Goal: Find specific page/section: Find specific page/section

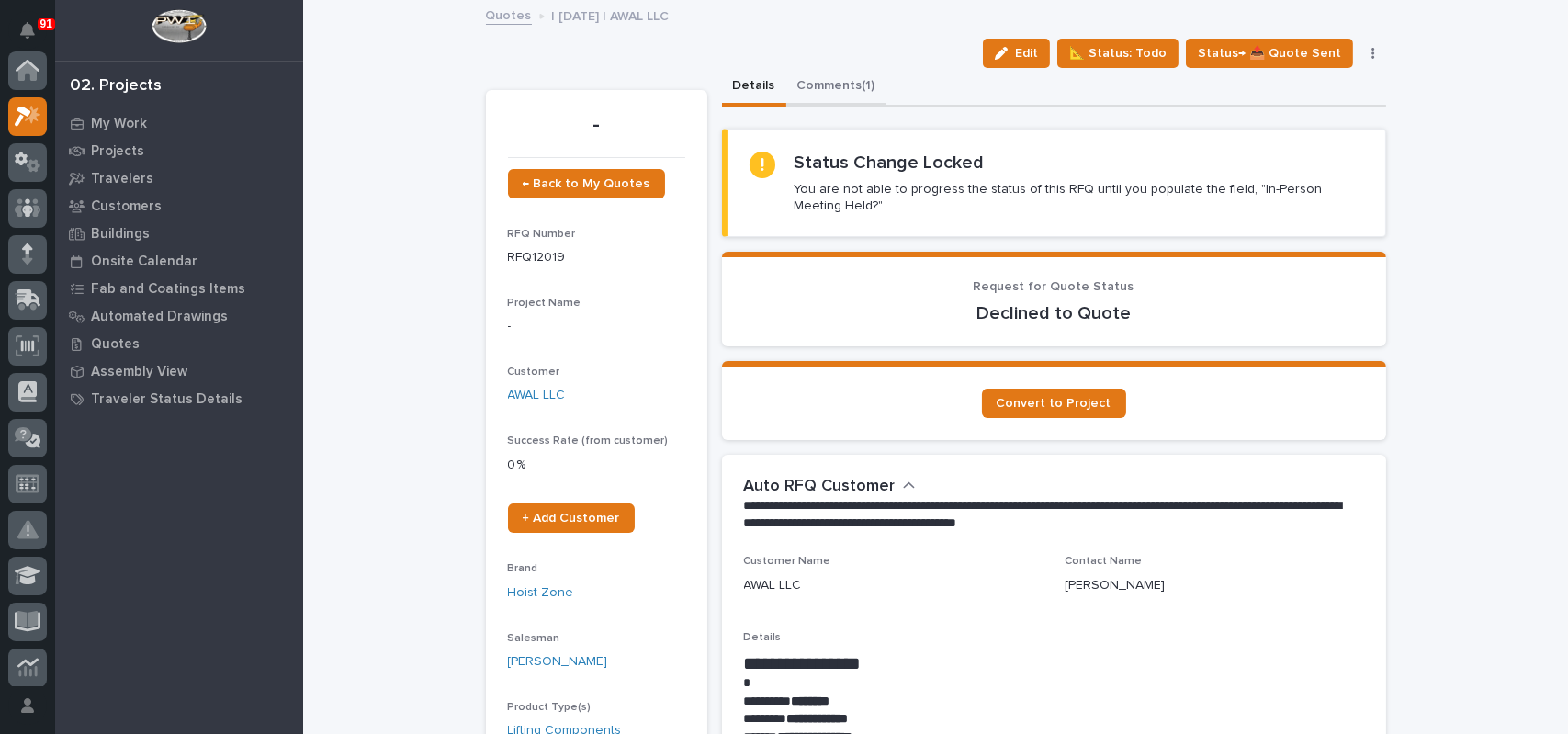
click at [822, 87] on button "Comments (1)" at bounding box center [836, 87] width 100 height 39
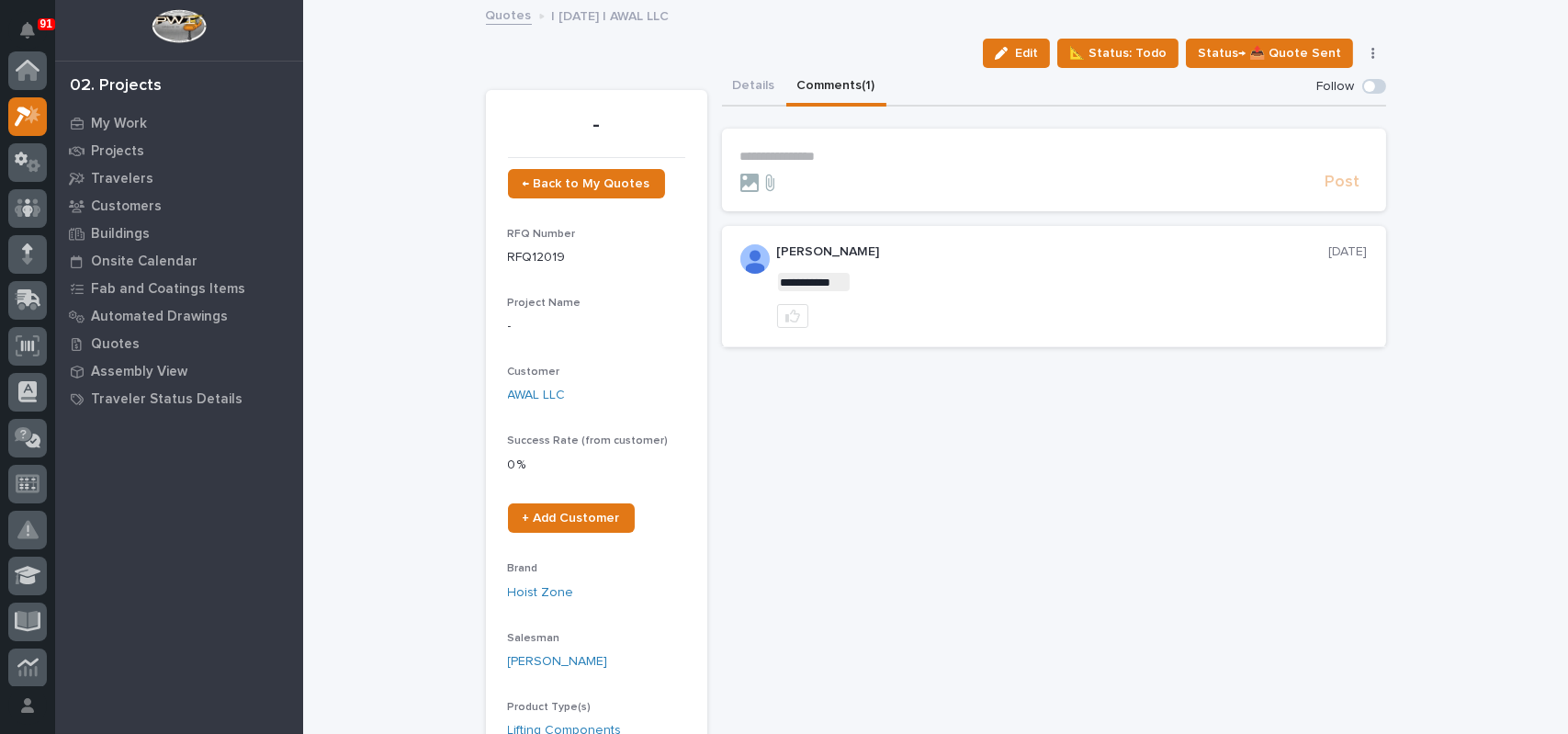
scroll to position [46, 0]
click at [746, 90] on button "Details" at bounding box center [754, 87] width 64 height 39
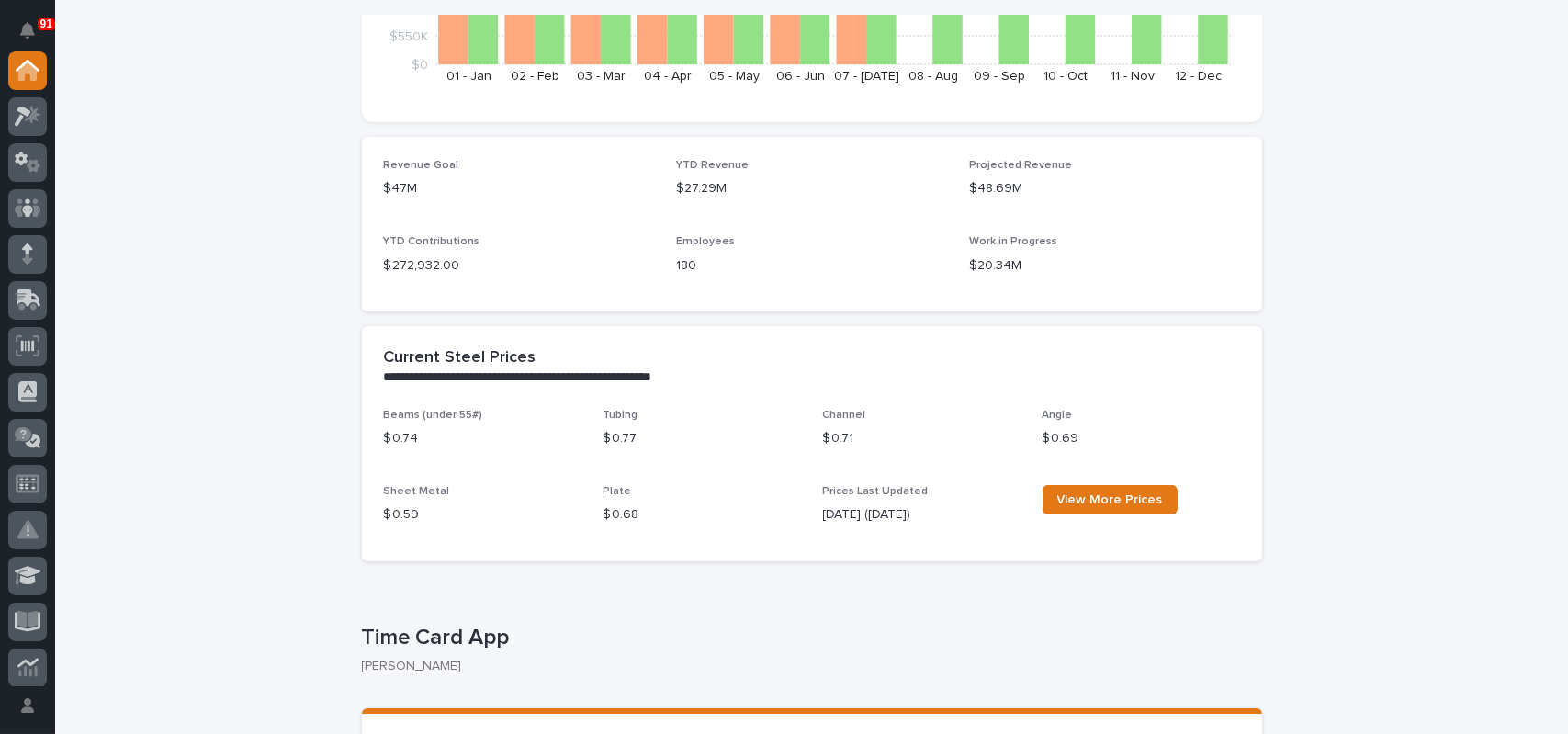
scroll to position [551, 0]
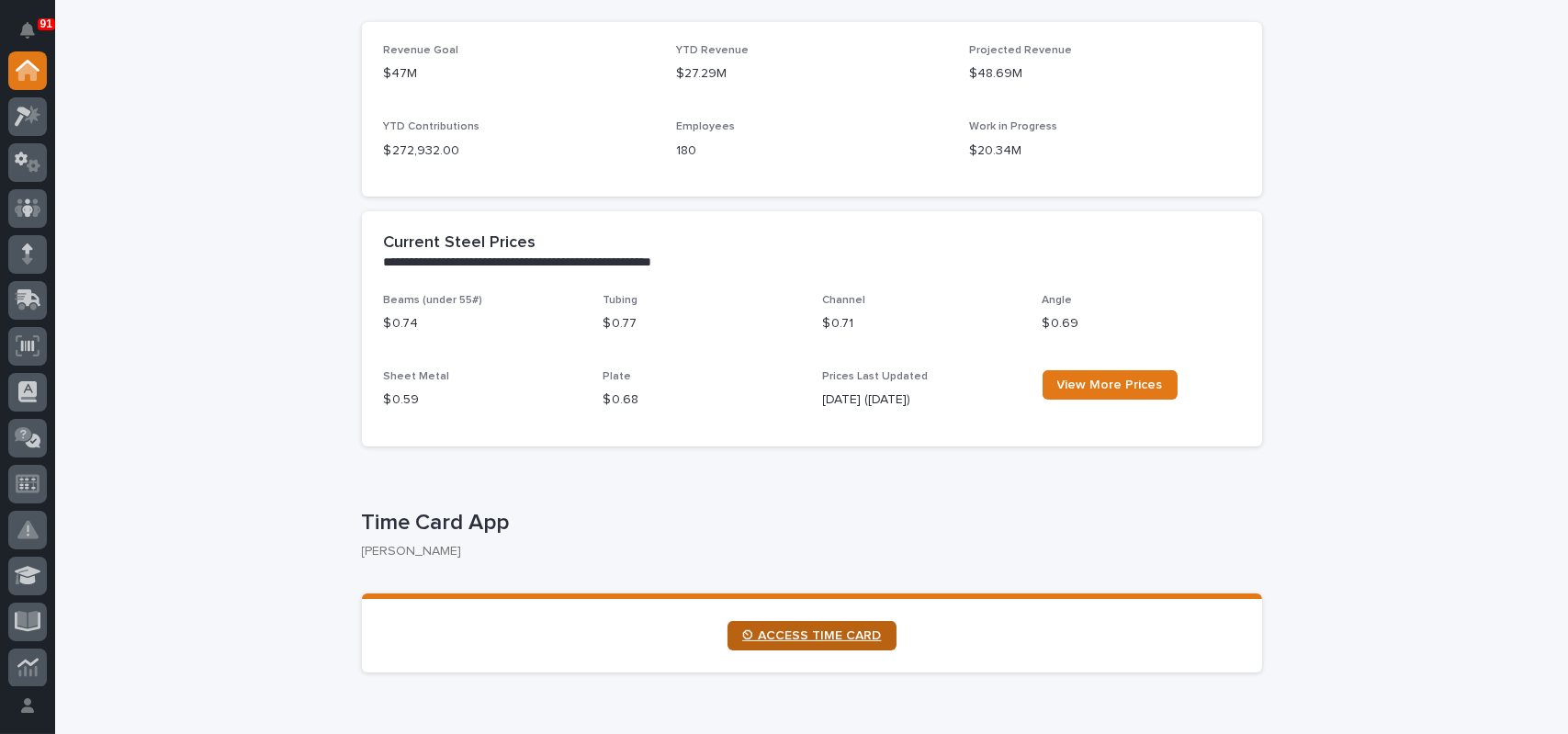
click at [807, 634] on span "⏲ ACCESS TIME CARD" at bounding box center [812, 635] width 140 height 13
